Goal: Check status: Check status

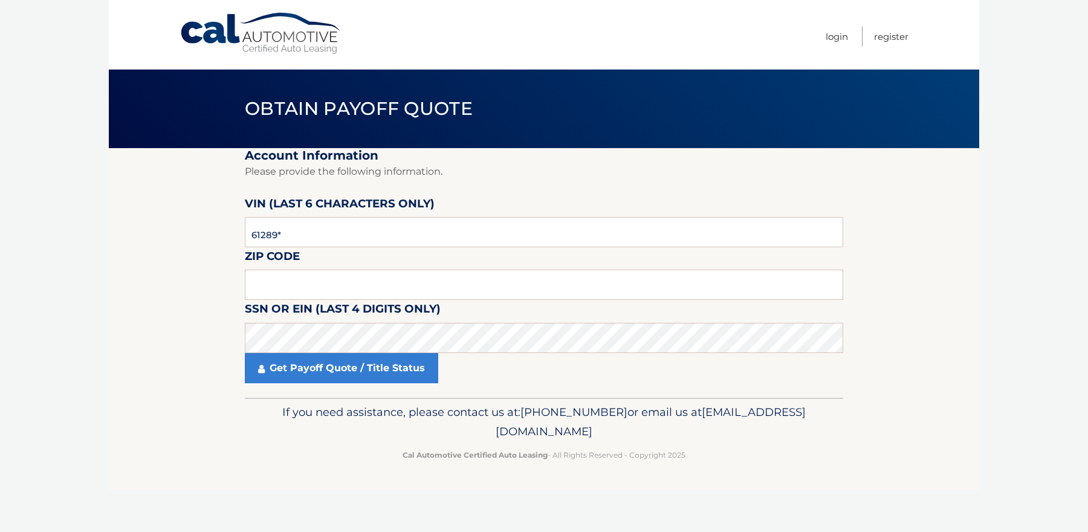
type input "612897"
click at [322, 275] on input "text" at bounding box center [544, 285] width 599 height 30
type input "11507"
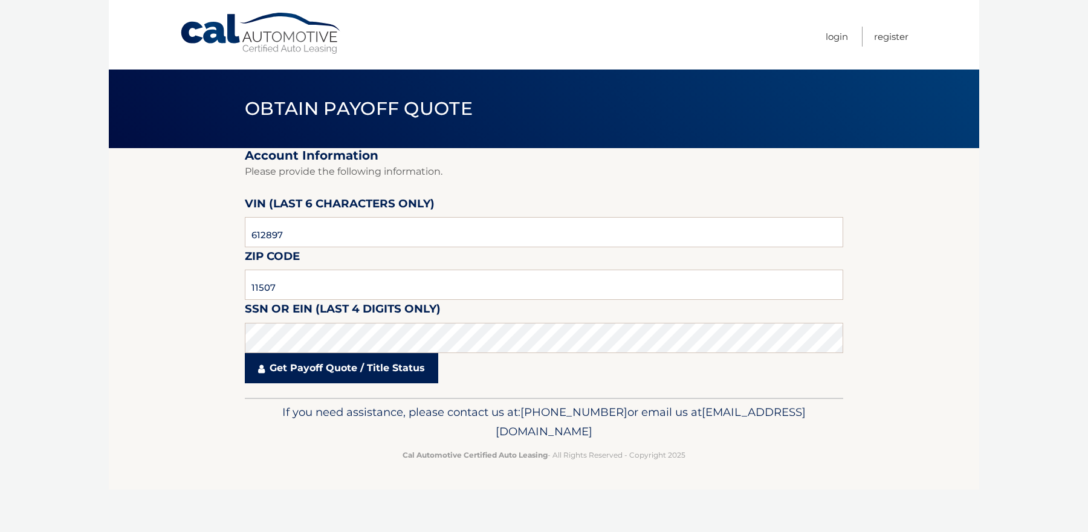
click at [342, 359] on link "Get Payoff Quote / Title Status" at bounding box center [341, 368] width 193 height 30
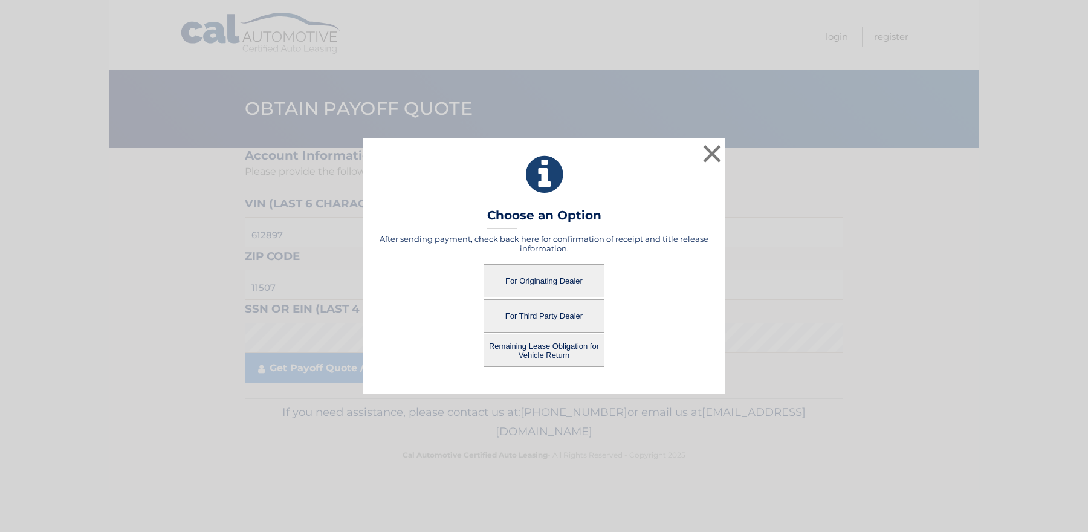
click at [527, 272] on button "For Originating Dealer" at bounding box center [544, 280] width 121 height 33
click at [545, 278] on button "For Originating Dealer" at bounding box center [544, 280] width 121 height 33
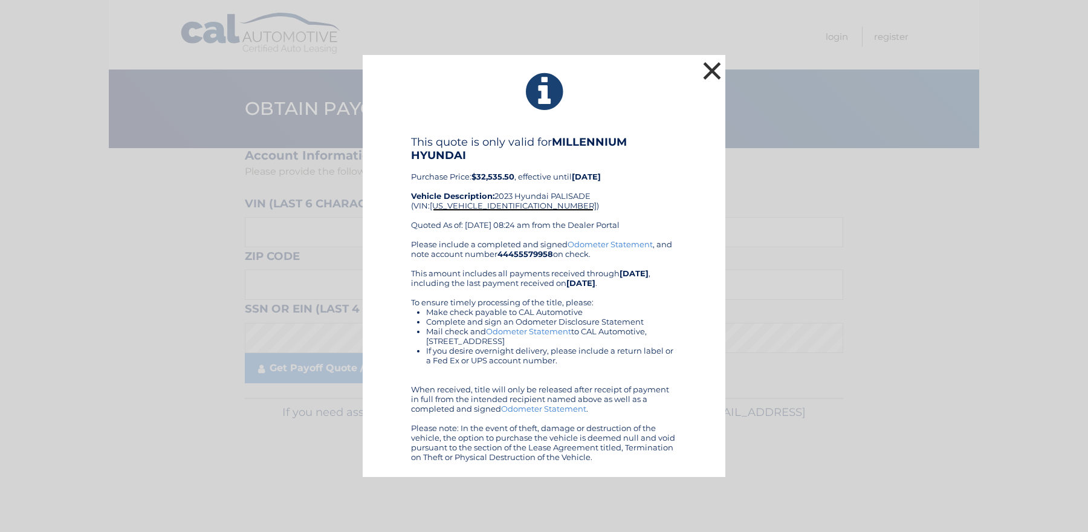
click at [704, 67] on button "×" at bounding box center [712, 71] width 24 height 24
